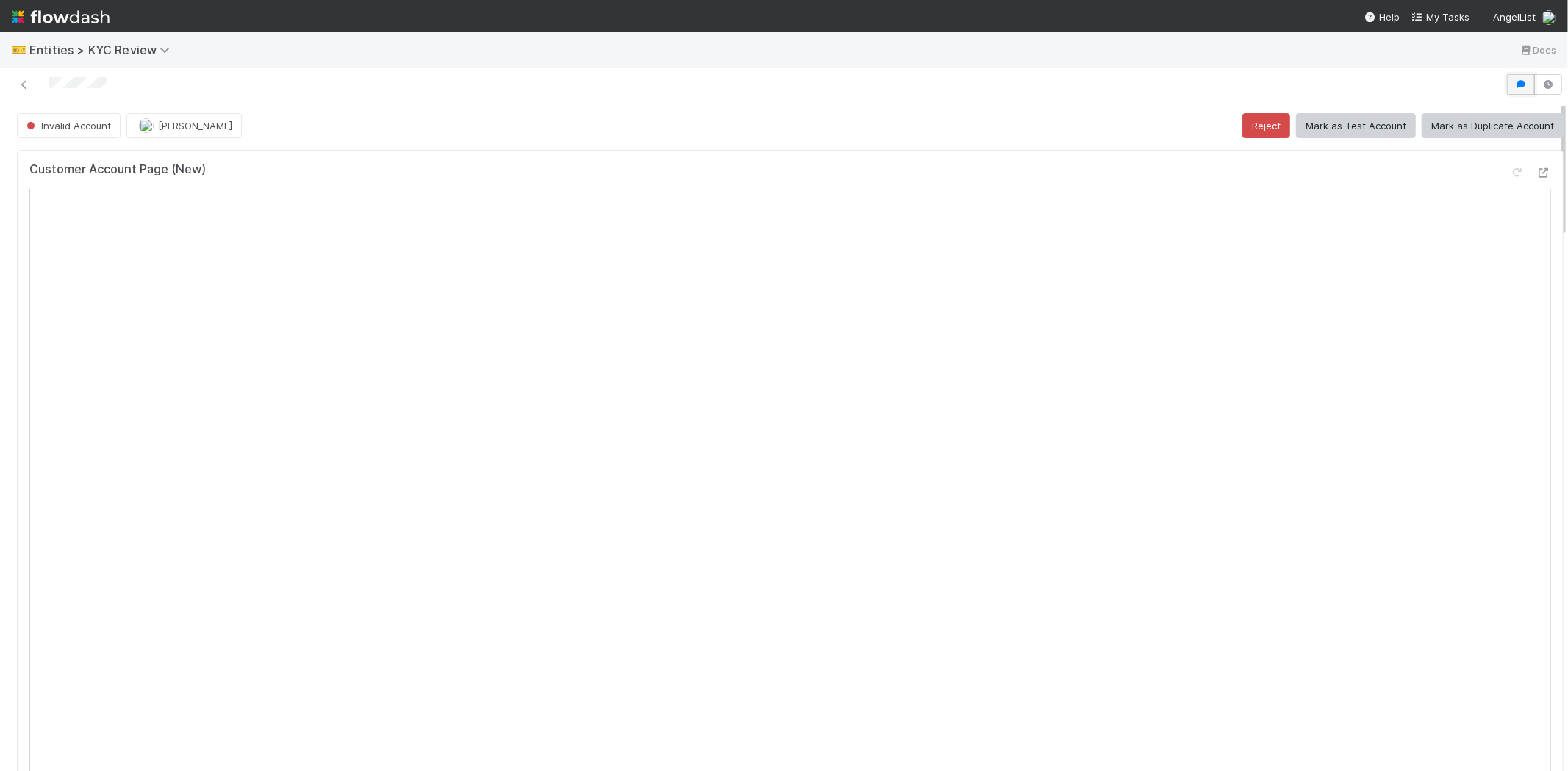
click at [1513, 87] on icon "button" at bounding box center [1520, 84] width 15 height 9
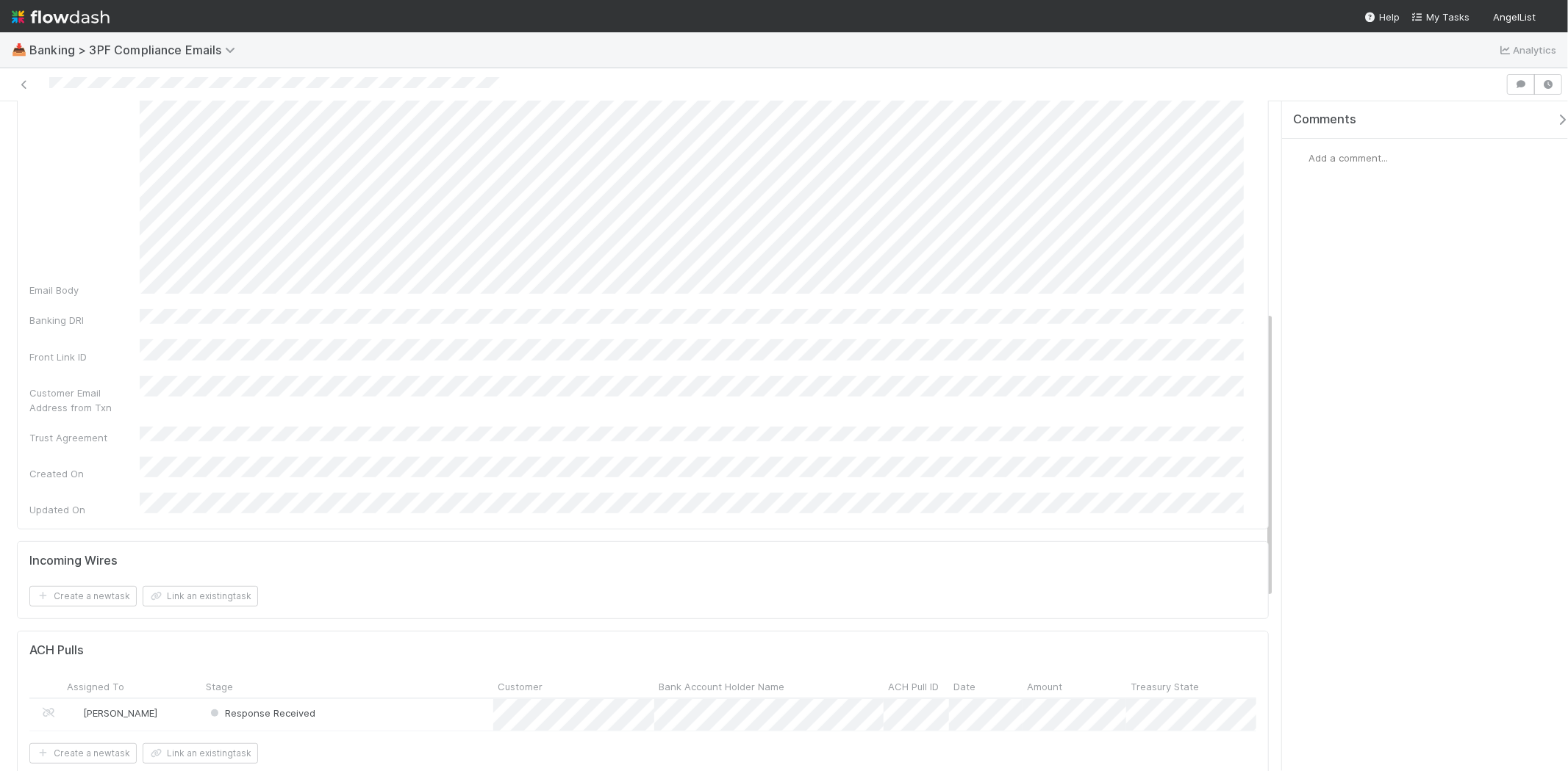
scroll to position [652, 0]
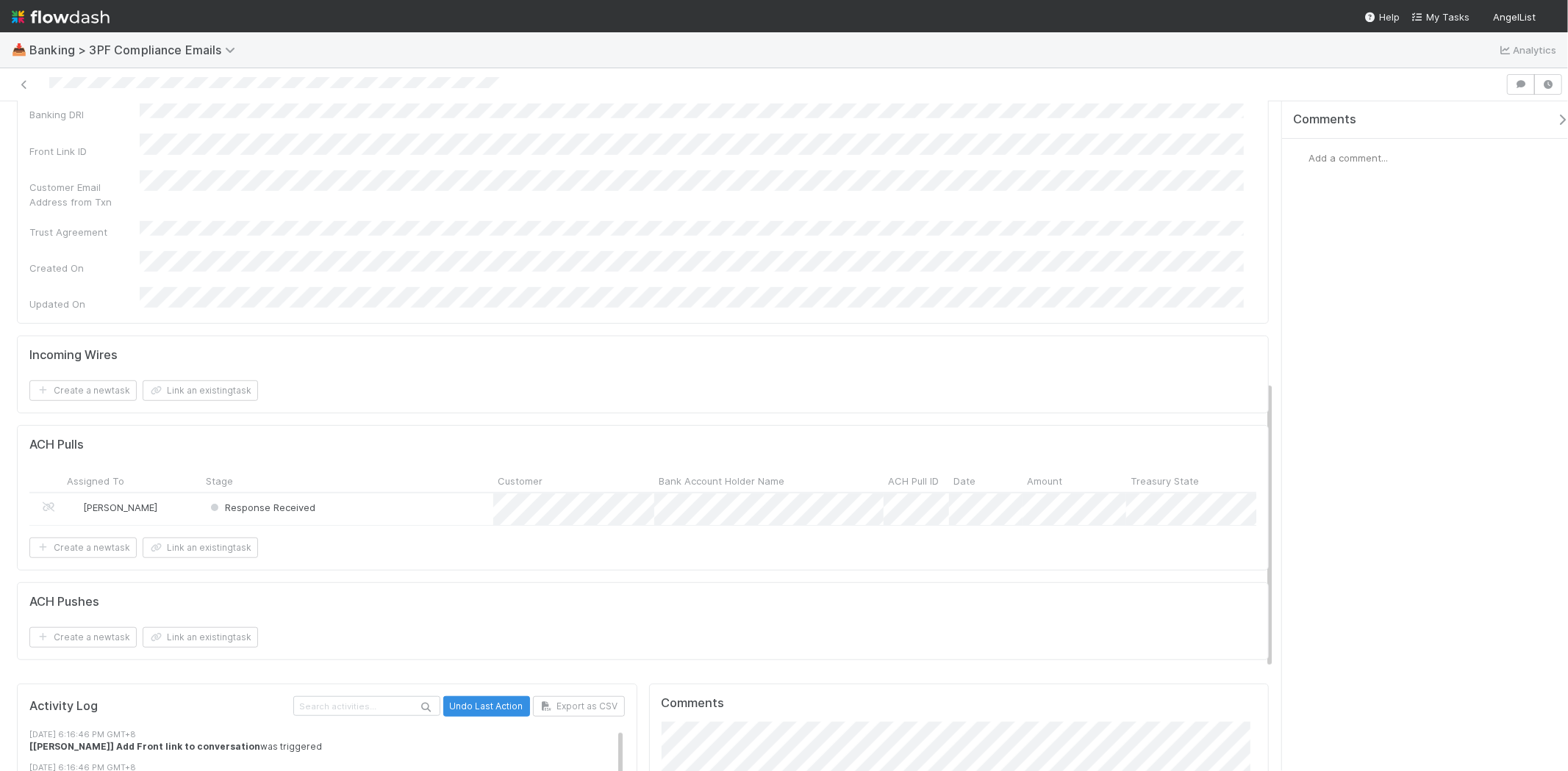
click at [342, 494] on div "Response Received" at bounding box center [347, 509] width 292 height 31
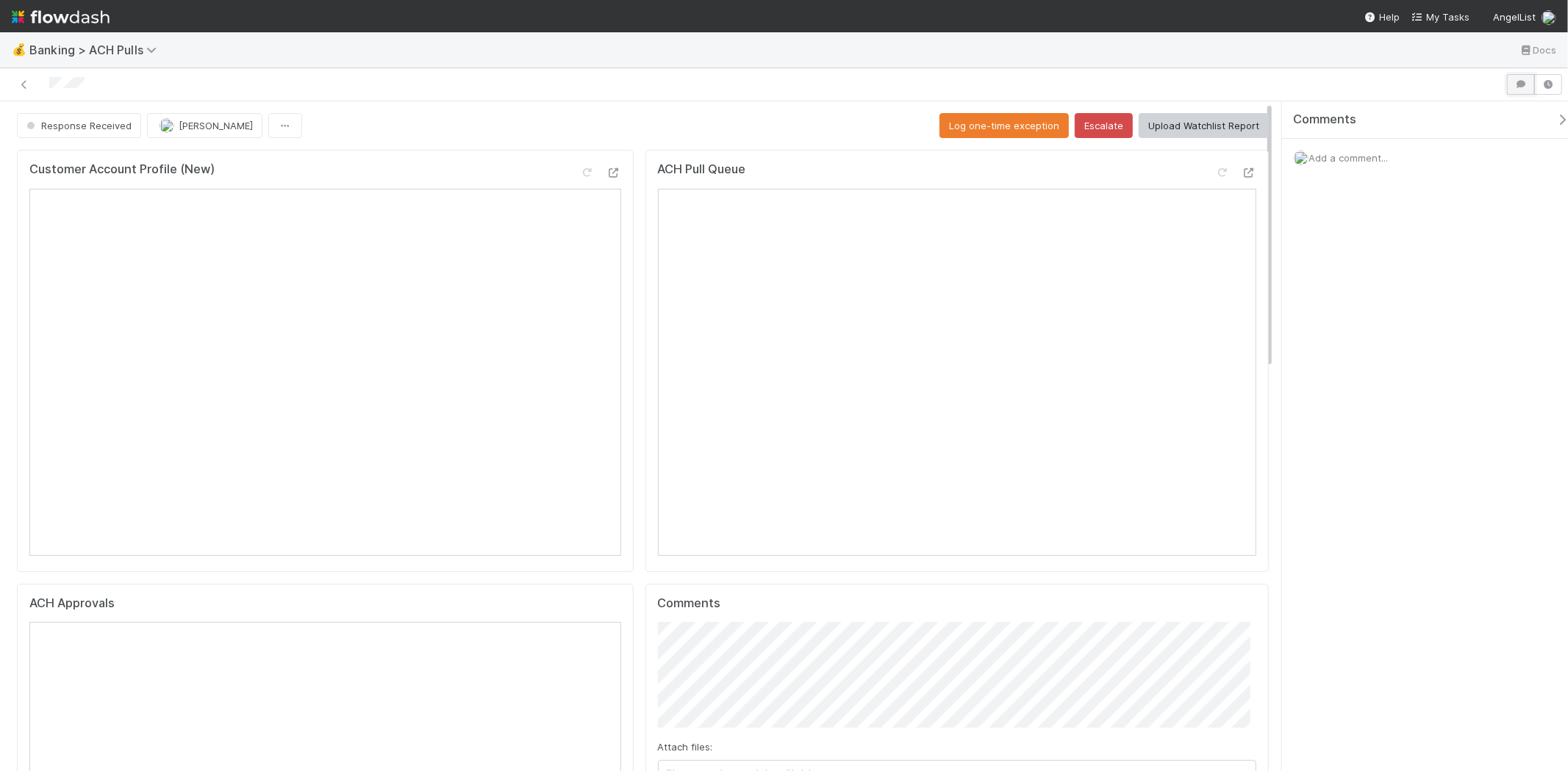
click at [1523, 83] on icon "button" at bounding box center [1520, 84] width 15 height 9
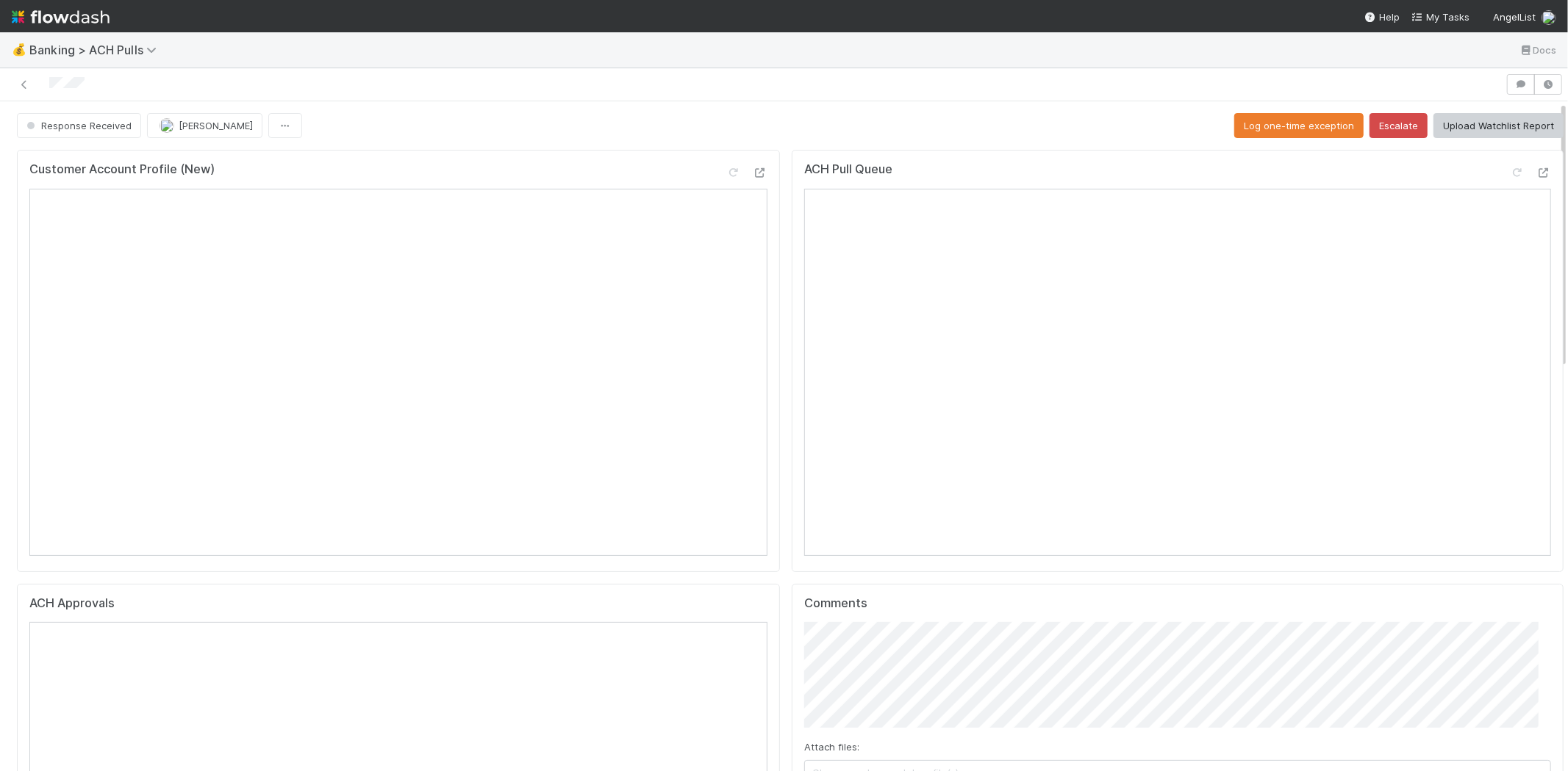
scroll to position [81, 0]
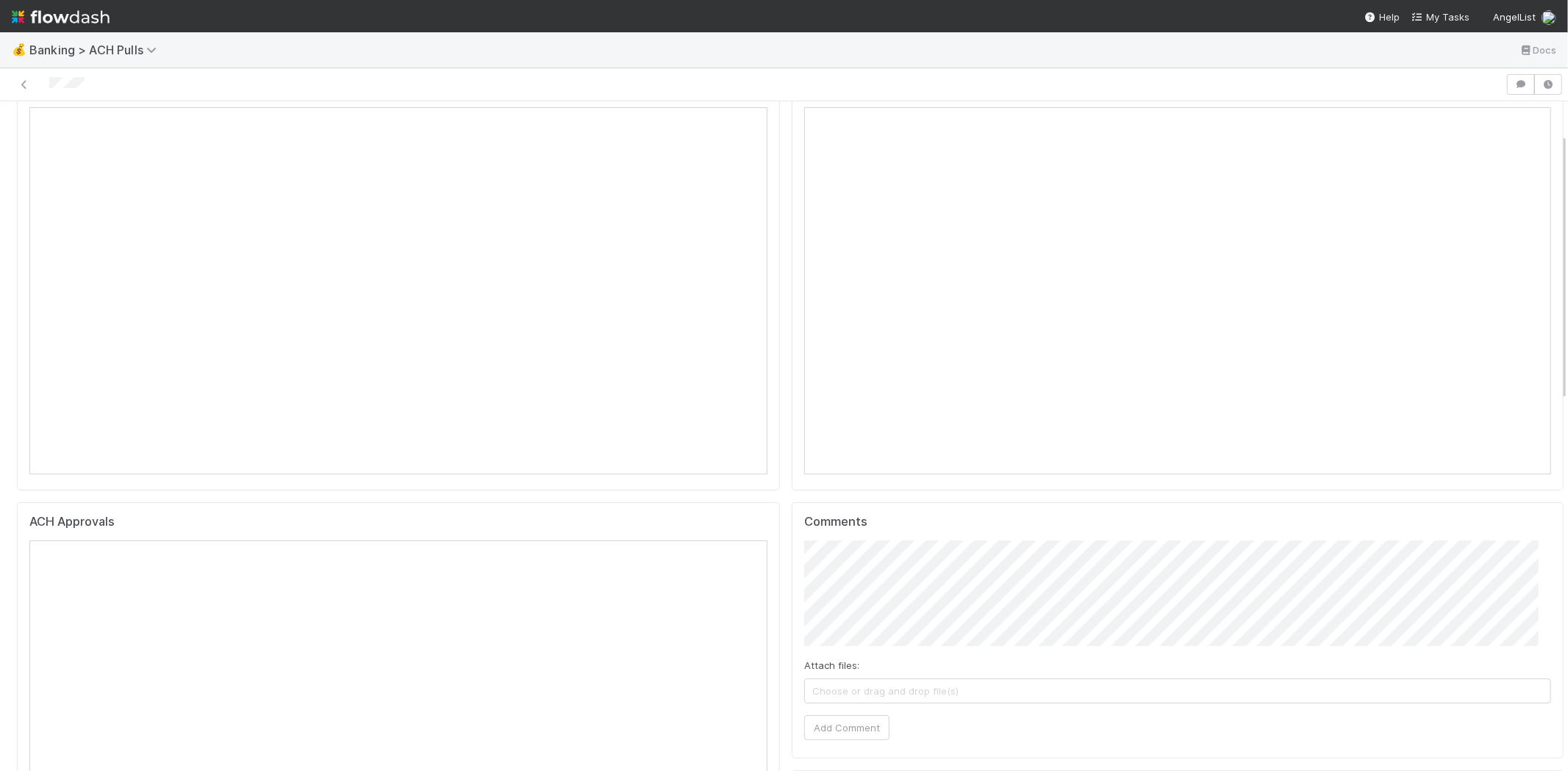
click at [953, 698] on span "Choose or drag and drop file(s)" at bounding box center [1177, 691] width 745 height 23
click at [828, 727] on button "Add Comment" at bounding box center [847, 728] width 85 height 25
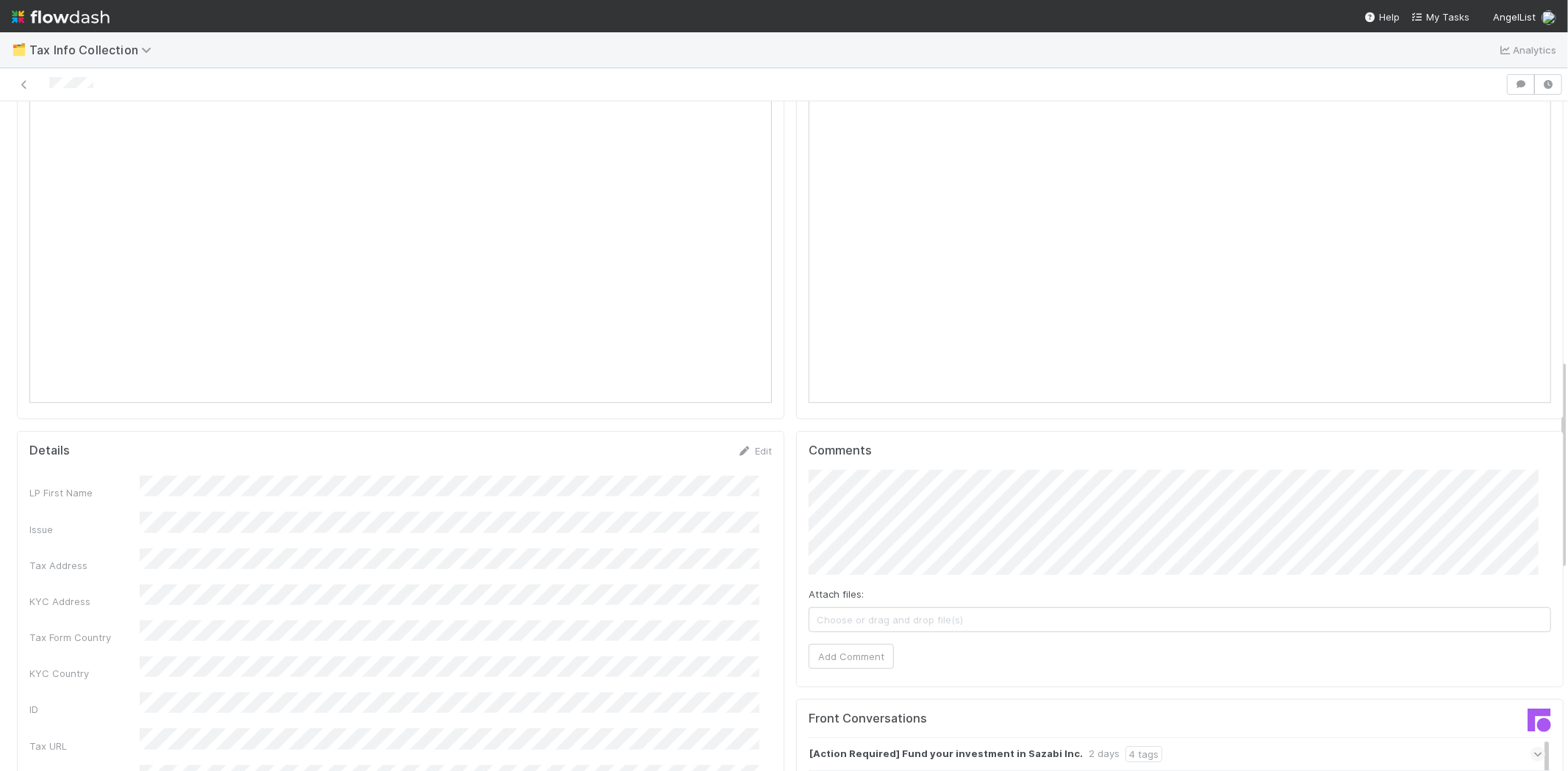
scroll to position [816, 0]
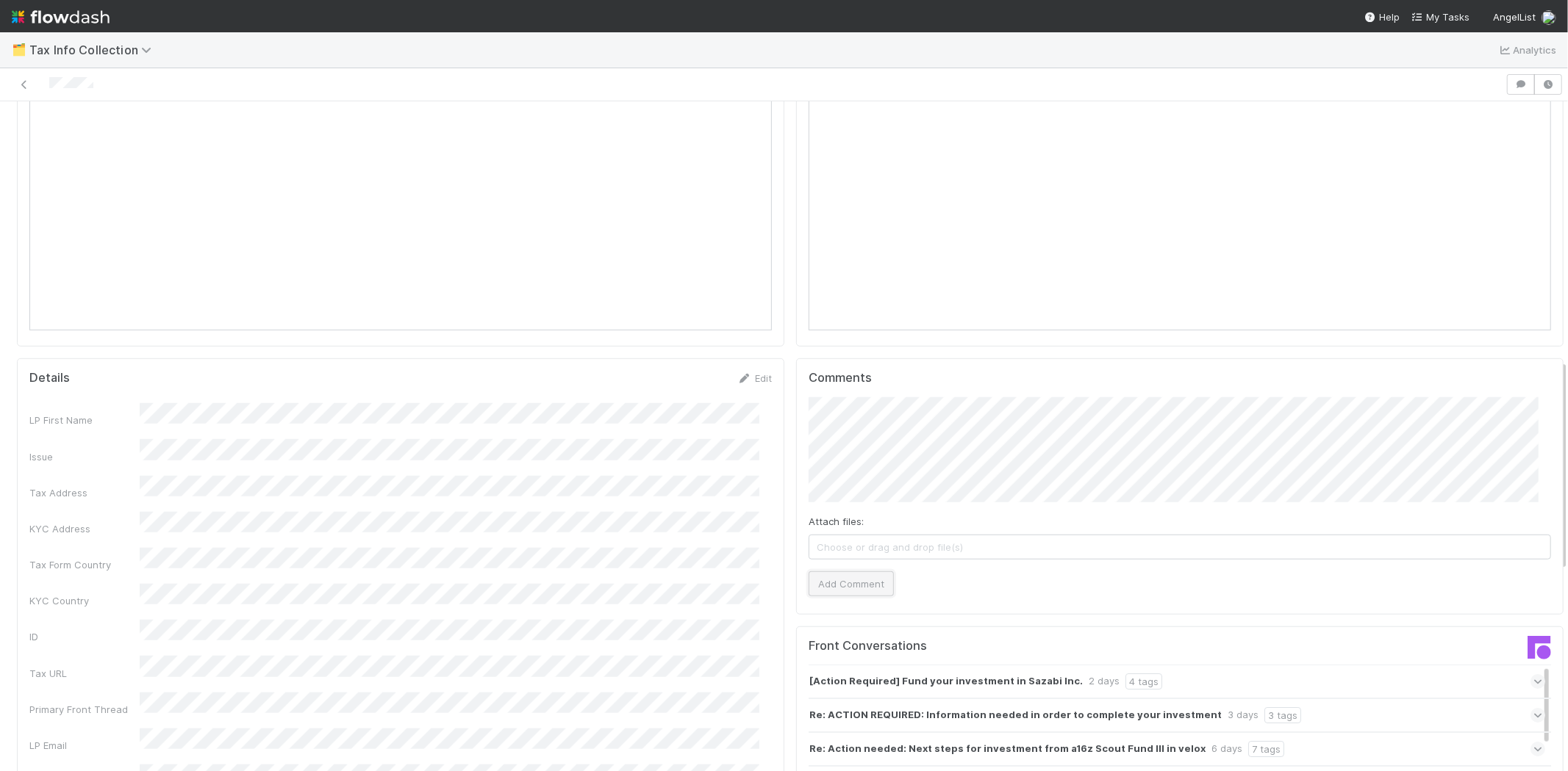
click at [832, 572] on button "Add Comment" at bounding box center [850, 584] width 85 height 25
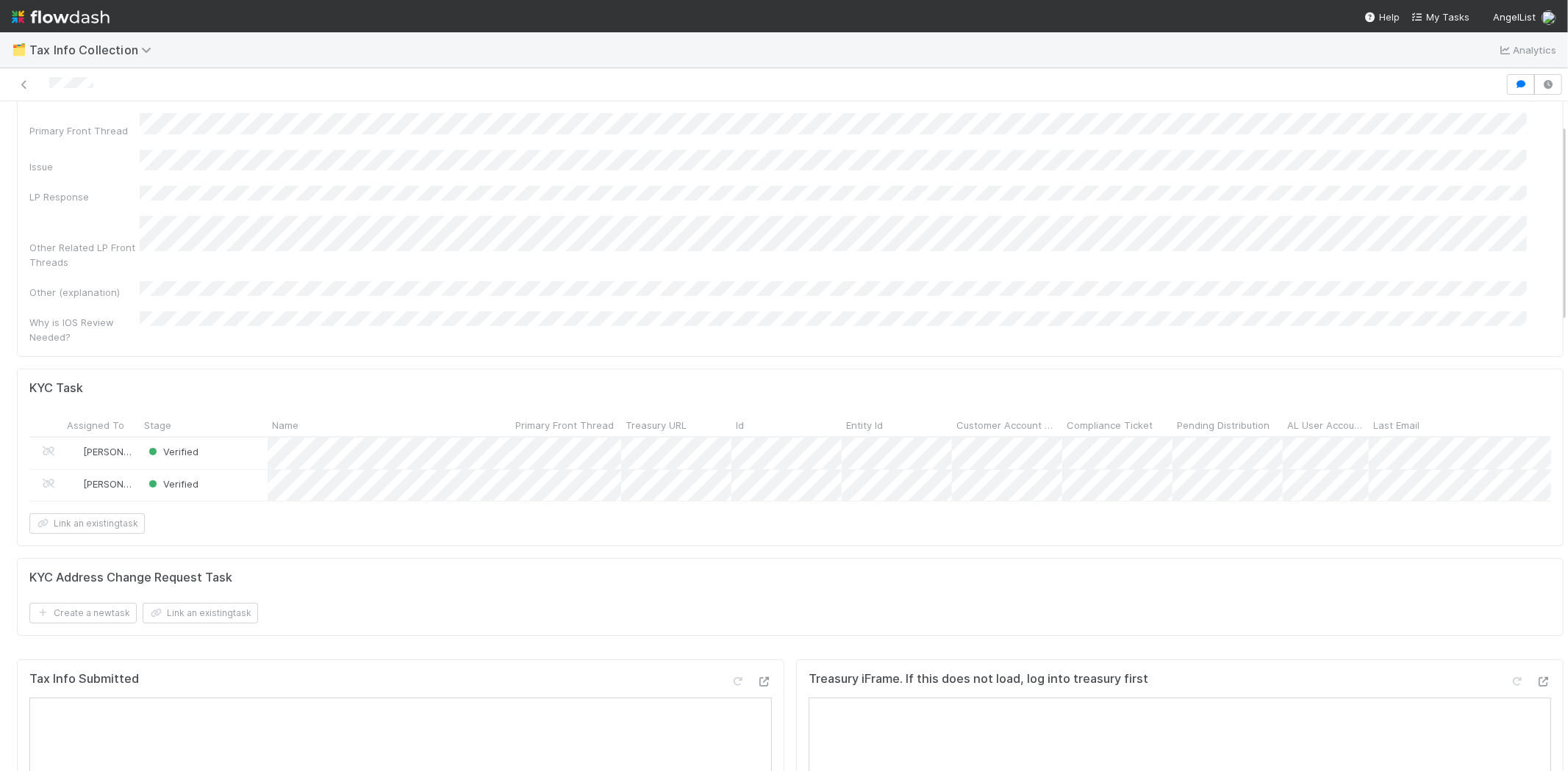
scroll to position [0, 0]
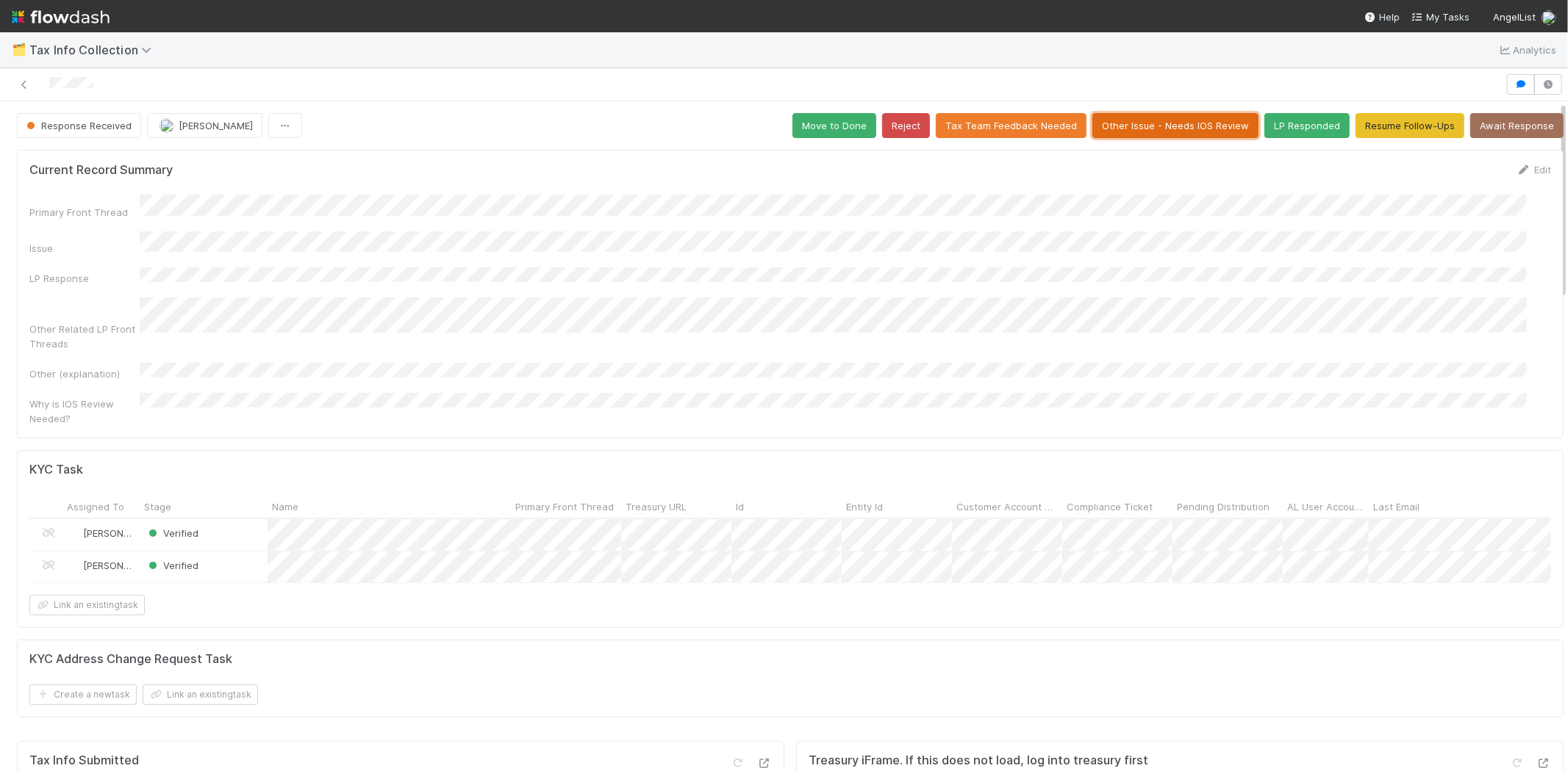
click at [1125, 126] on button "Other Issue - Needs IOS Review" at bounding box center [1175, 126] width 166 height 25
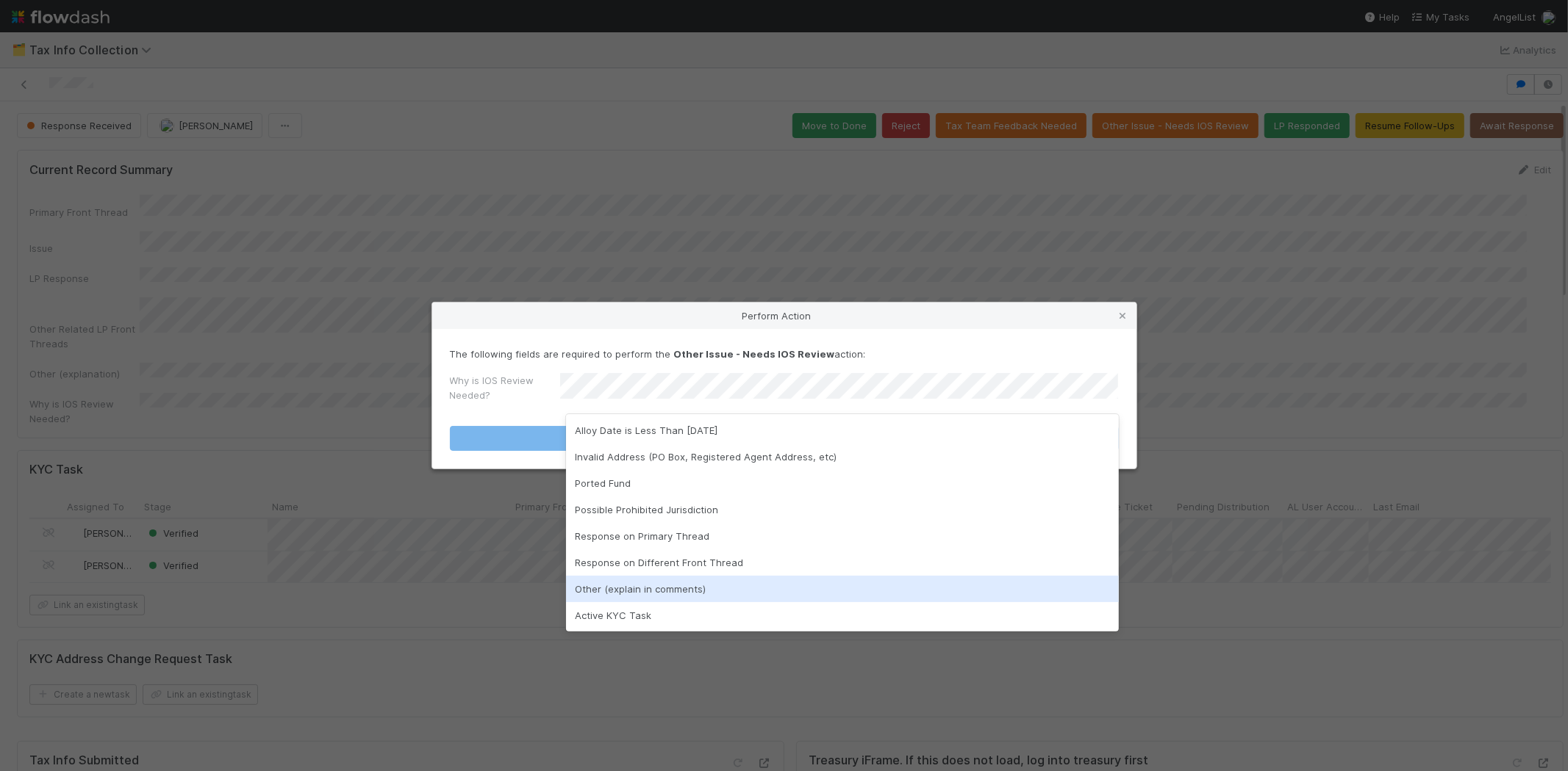
click at [600, 590] on div "Other (explain in comments)" at bounding box center [842, 589] width 553 height 27
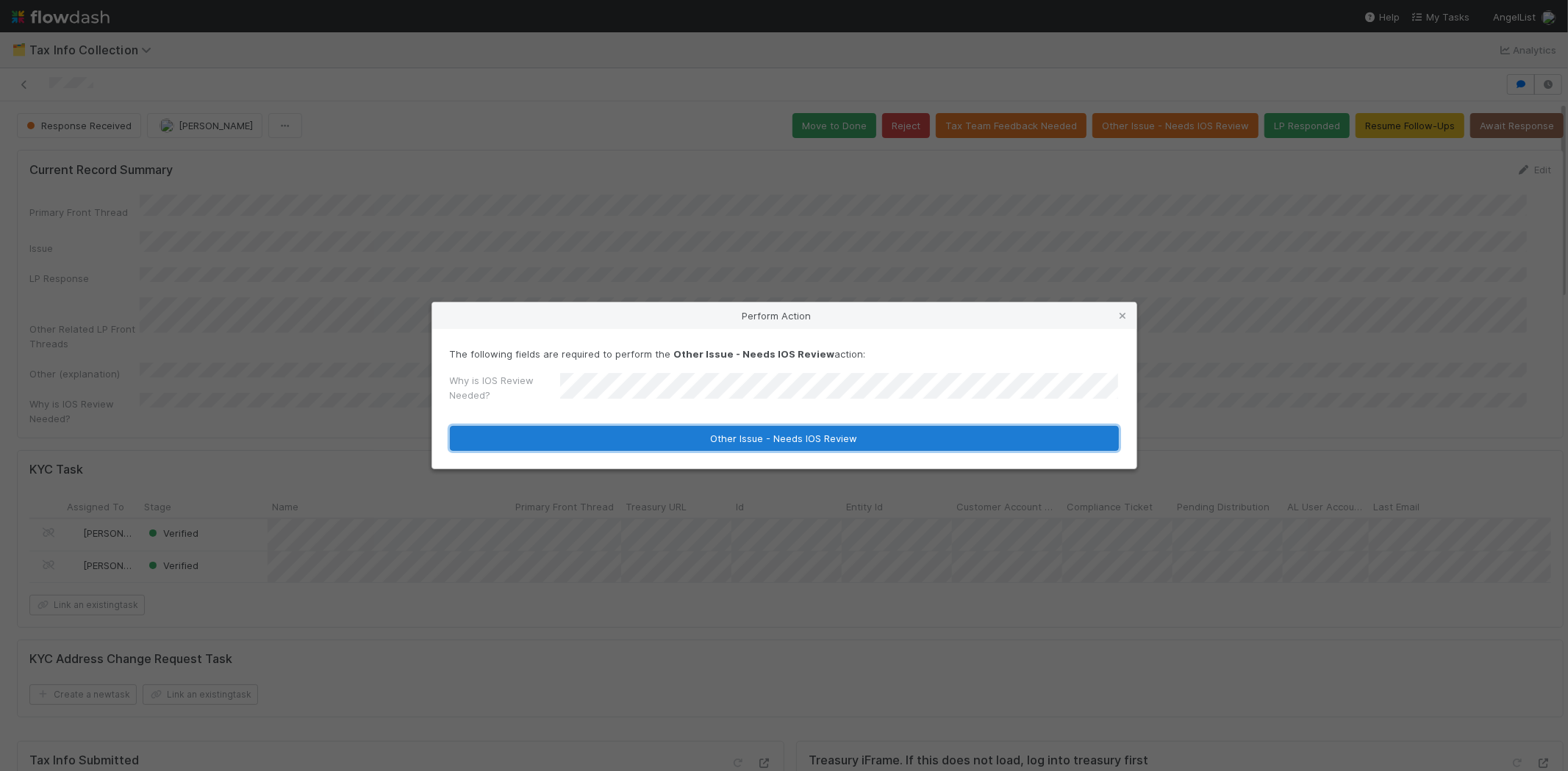
click at [656, 435] on button "Other Issue - Needs IOS Review" at bounding box center [784, 438] width 669 height 25
